Goal: Information Seeking & Learning: Learn about a topic

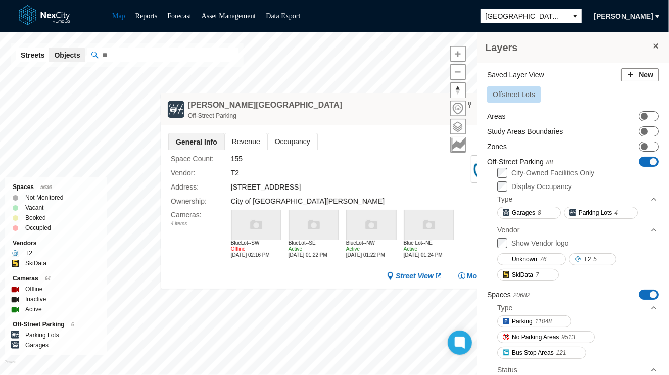
drag, startPoint x: 381, startPoint y: 202, endPoint x: 351, endPoint y: 94, distance: 111.3
click at [351, 94] on div "South Hall Lot Off-Street Parking" at bounding box center [334, 109] width 346 height 32
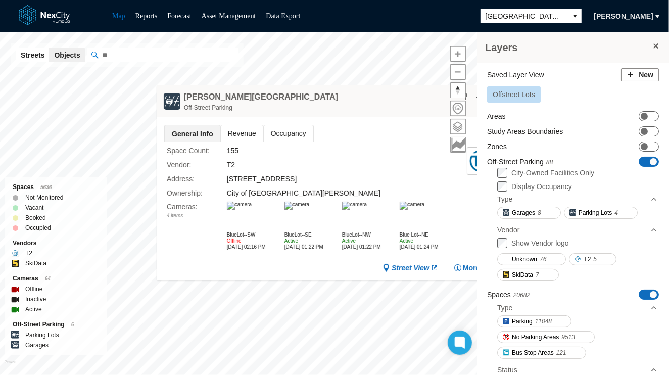
click at [236, 132] on span "Revenue" at bounding box center [242, 133] width 42 height 16
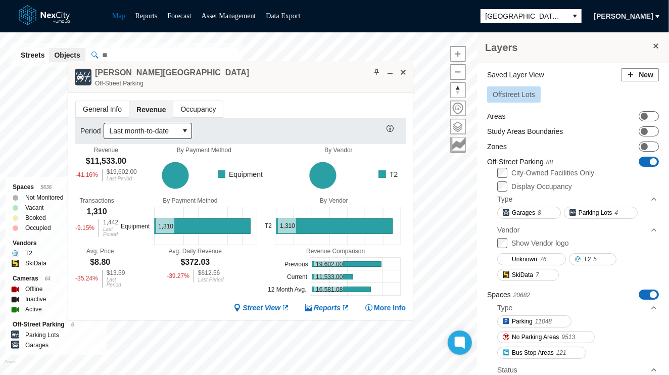
drag, startPoint x: 332, startPoint y: 112, endPoint x: 243, endPoint y: 88, distance: 92.2
click at [243, 88] on div "South Hall Lot Off-Street Parking" at bounding box center [241, 77] width 346 height 32
click at [407, 73] on span at bounding box center [403, 72] width 8 height 8
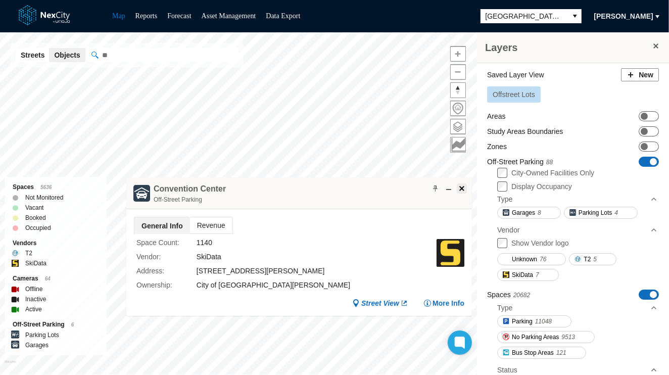
click at [461, 185] on span at bounding box center [462, 188] width 8 height 8
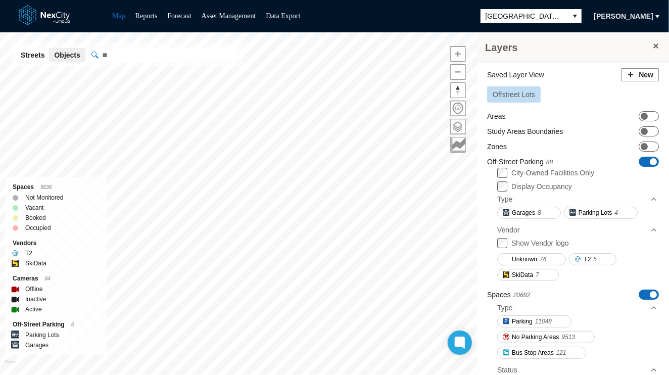
click at [522, 95] on span "Offstreet Lots" at bounding box center [514, 94] width 42 height 8
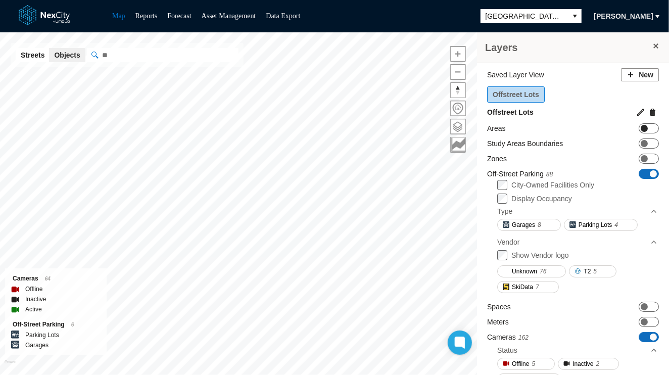
click at [641, 126] on span "ON OFF" at bounding box center [649, 128] width 20 height 10
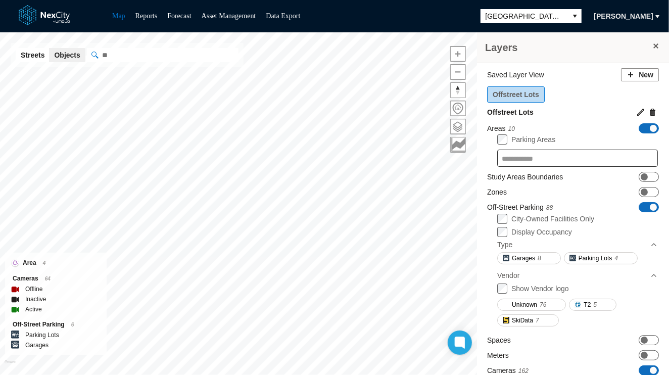
click at [652, 45] on span at bounding box center [656, 46] width 8 height 8
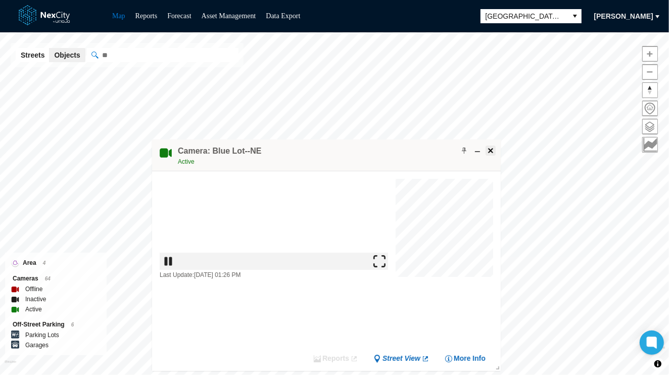
click at [492, 148] on span at bounding box center [491, 151] width 8 height 8
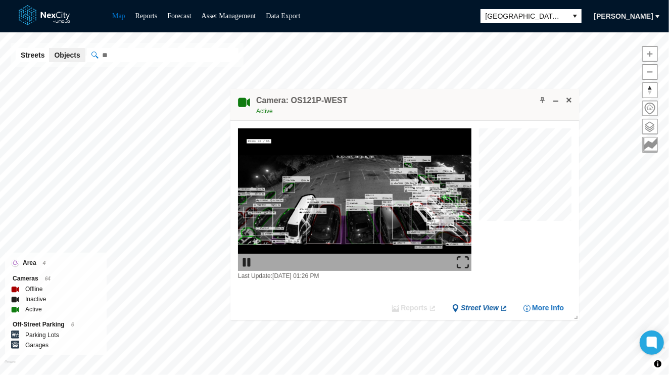
click at [480, 309] on span "Street View" at bounding box center [480, 308] width 38 height 10
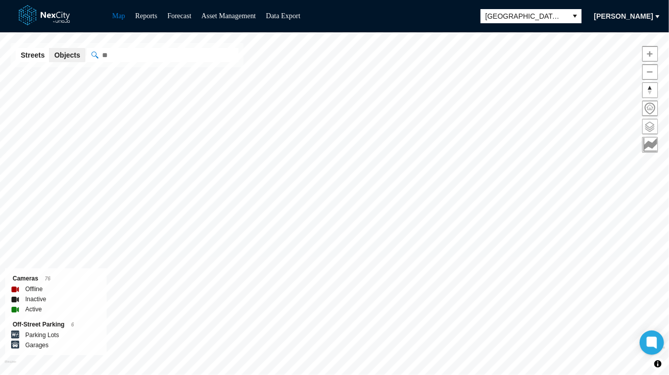
click at [650, 123] on span at bounding box center [650, 126] width 15 height 15
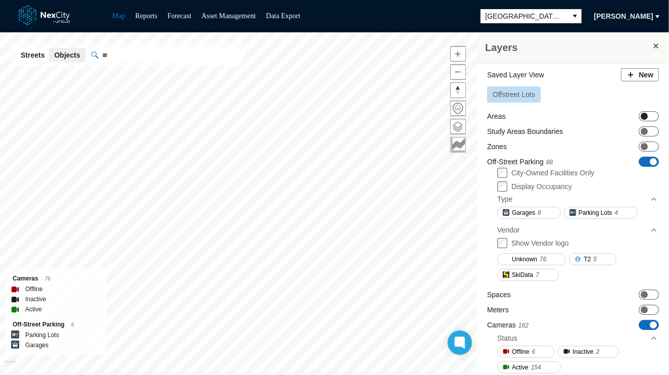
click at [644, 115] on span "ON OFF" at bounding box center [649, 116] width 20 height 10
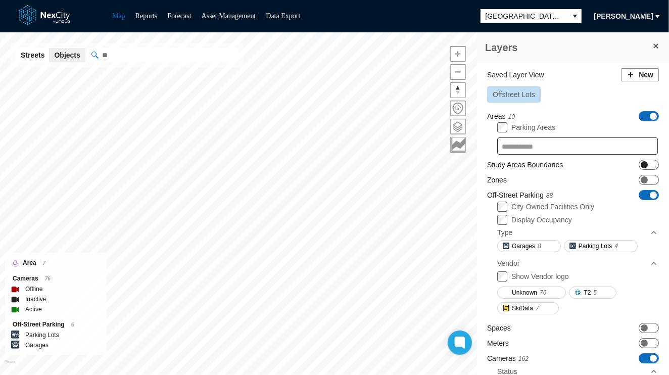
click at [641, 168] on span "ON OFF" at bounding box center [649, 165] width 20 height 10
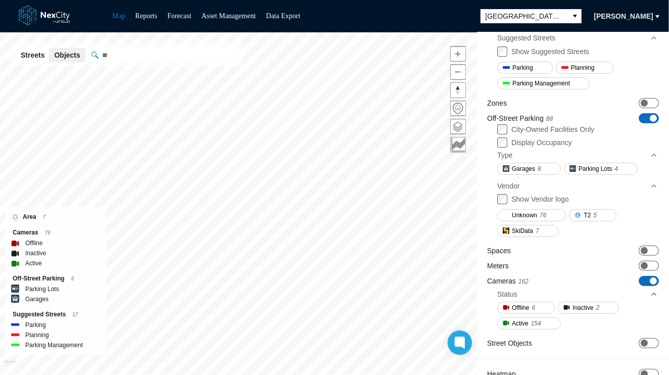
scroll to position [155, 0]
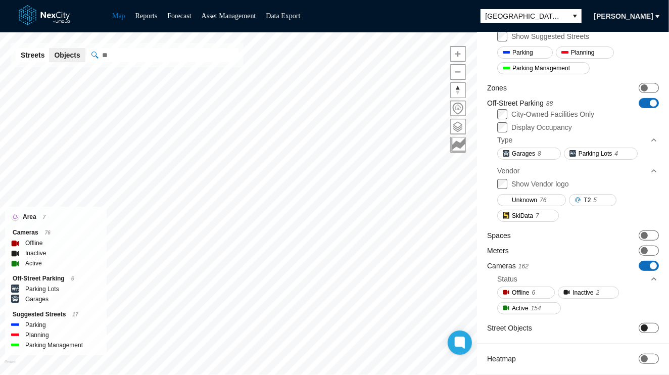
click at [644, 325] on span "ON OFF" at bounding box center [649, 328] width 20 height 10
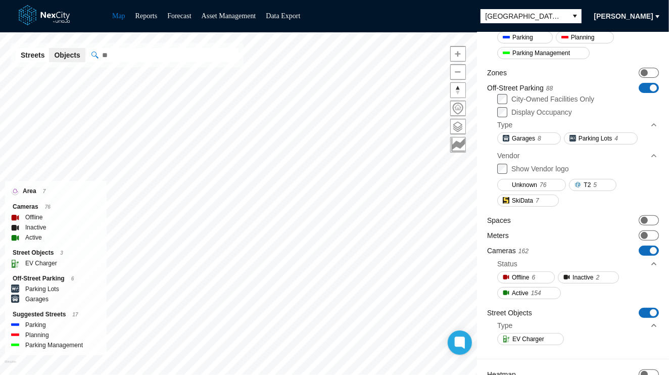
scroll to position [184, 0]
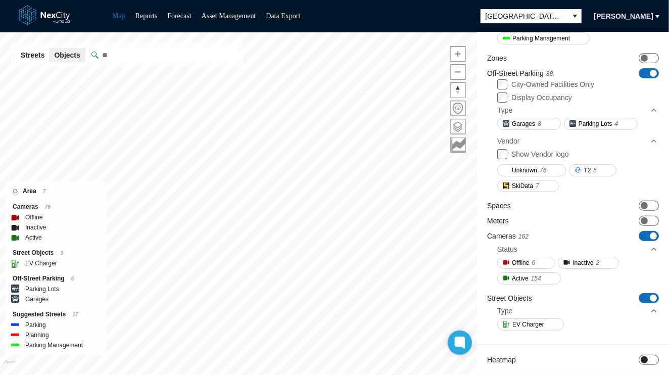
click at [641, 356] on span at bounding box center [644, 359] width 7 height 7
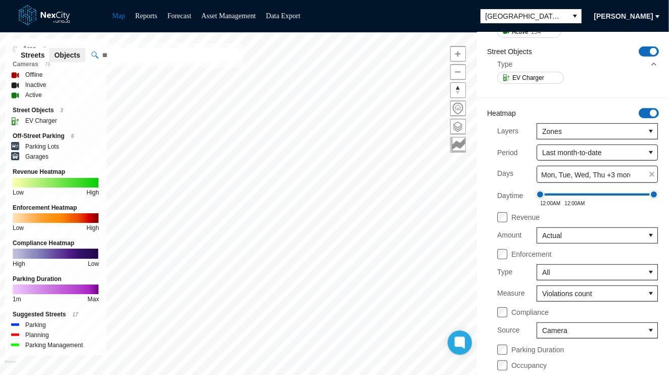
scroll to position [452, 0]
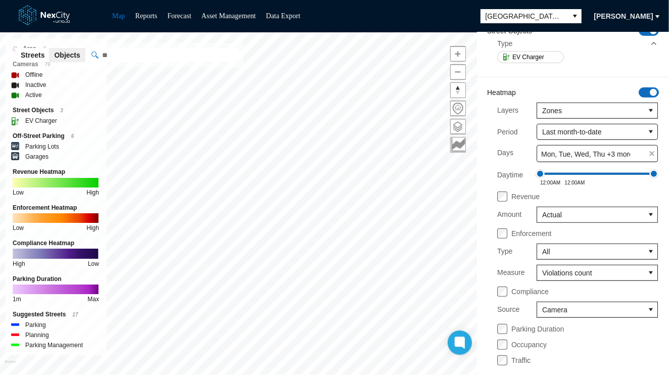
click at [650, 40] on icon at bounding box center [654, 43] width 8 height 8
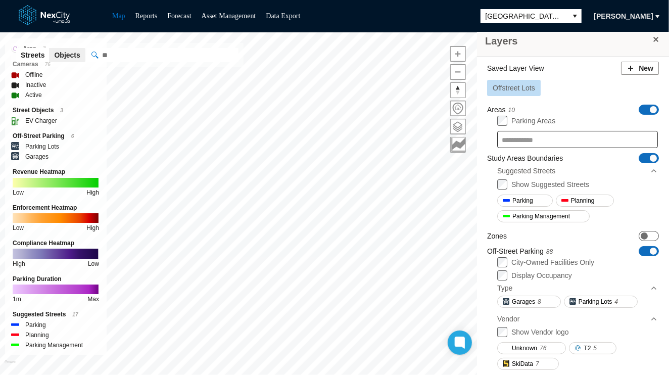
scroll to position [0, 0]
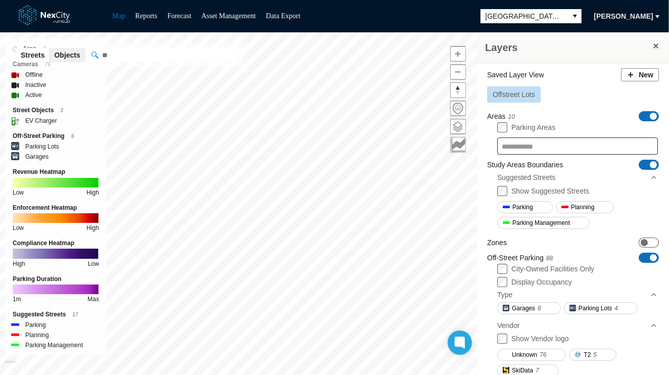
click at [653, 43] on button at bounding box center [656, 45] width 10 height 11
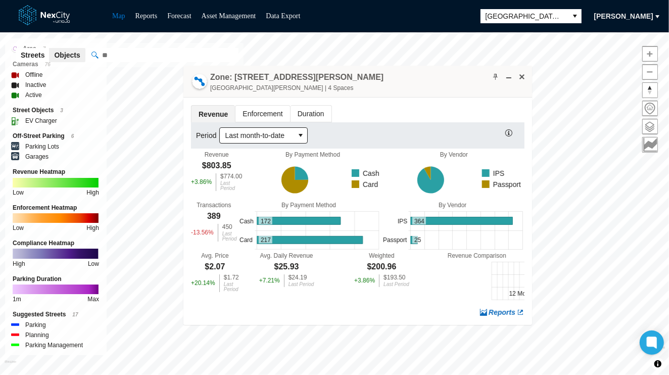
drag, startPoint x: 497, startPoint y: 211, endPoint x: 458, endPoint y: 74, distance: 141.9
click at [458, 74] on div "Zone: 11 E St James St PZ East Saint James Street | 4 Spaces" at bounding box center [357, 82] width 349 height 32
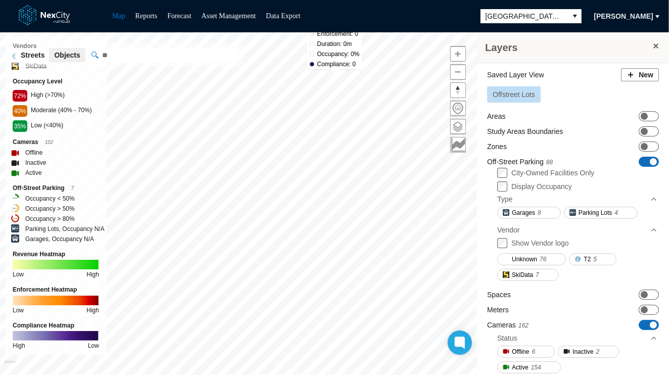
scroll to position [27, 0]
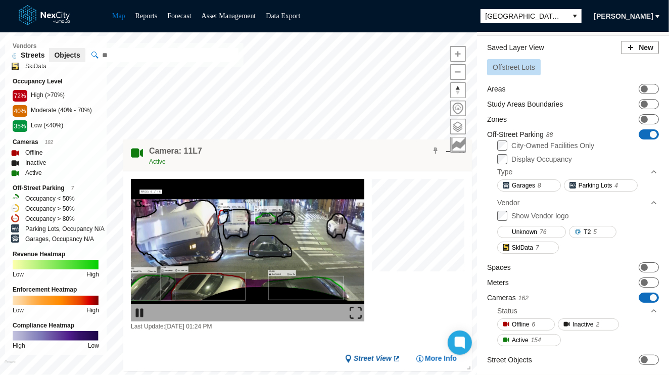
click at [376, 360] on span "Street View" at bounding box center [373, 359] width 38 height 10
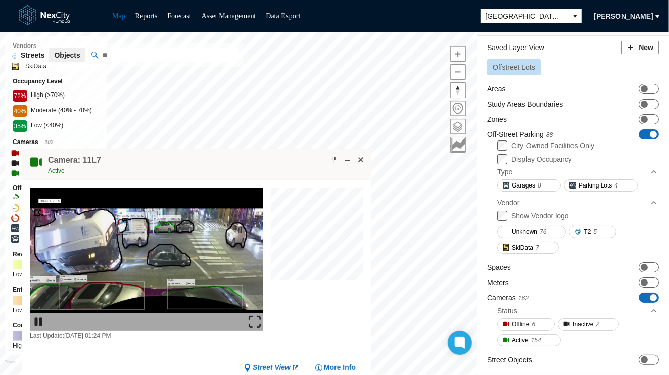
drag, startPoint x: 373, startPoint y: 153, endPoint x: 272, endPoint y: 162, distance: 101.5
click at [272, 162] on div "Camera: 11L7 Active" at bounding box center [196, 165] width 349 height 32
click at [359, 159] on span at bounding box center [361, 160] width 8 height 8
